Goal: Task Accomplishment & Management: Complete application form

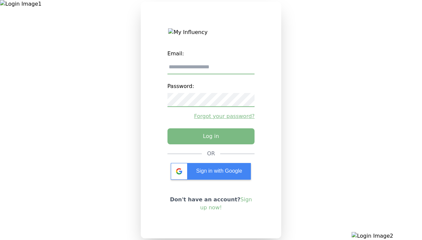
click at [211, 70] on input "email" at bounding box center [210, 67] width 87 height 14
type input "**********"
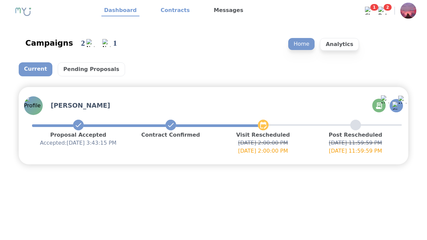
click at [171, 11] on link "Contracts" at bounding box center [175, 10] width 34 height 11
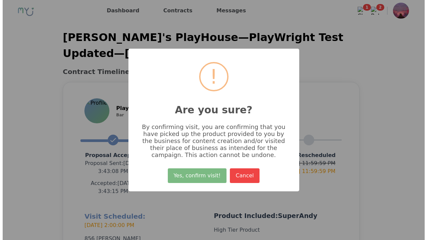
scroll to position [159, 0]
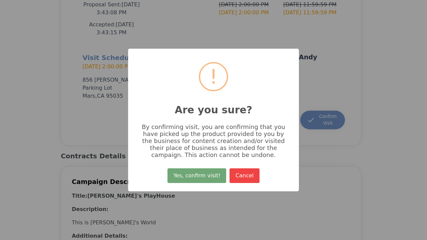
click at [198, 178] on button "Yes, confirm visit!" at bounding box center [196, 175] width 59 height 15
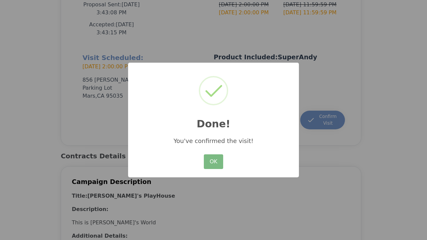
click at [214, 162] on button "OK" at bounding box center [213, 161] width 19 height 15
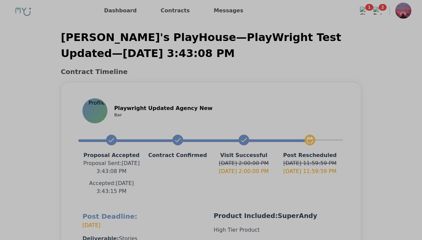
scroll to position [151, 0]
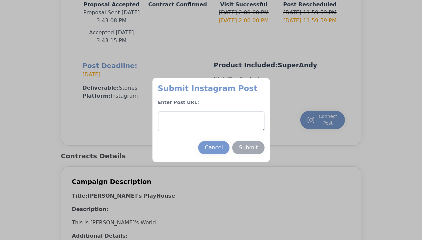
click at [211, 121] on textarea at bounding box center [211, 121] width 107 height 20
type textarea "**********"
click at [248, 148] on div "Submit" at bounding box center [248, 148] width 19 height 8
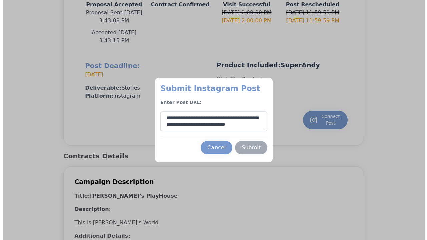
scroll to position [3, 0]
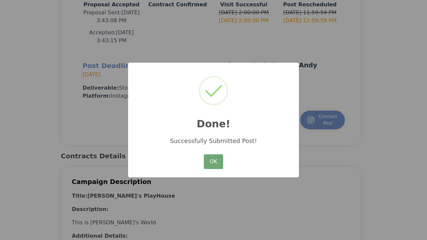
click at [214, 162] on button "OK" at bounding box center [213, 161] width 19 height 15
